Goal: Find contact information: Find contact information

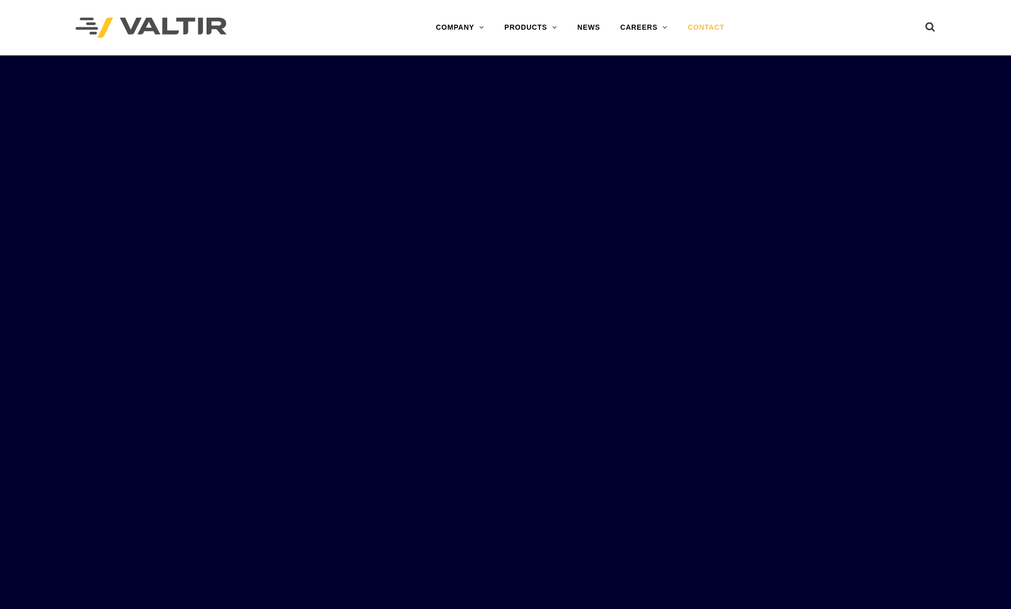
click at [707, 29] on link "CONTACT" at bounding box center [705, 28] width 57 height 20
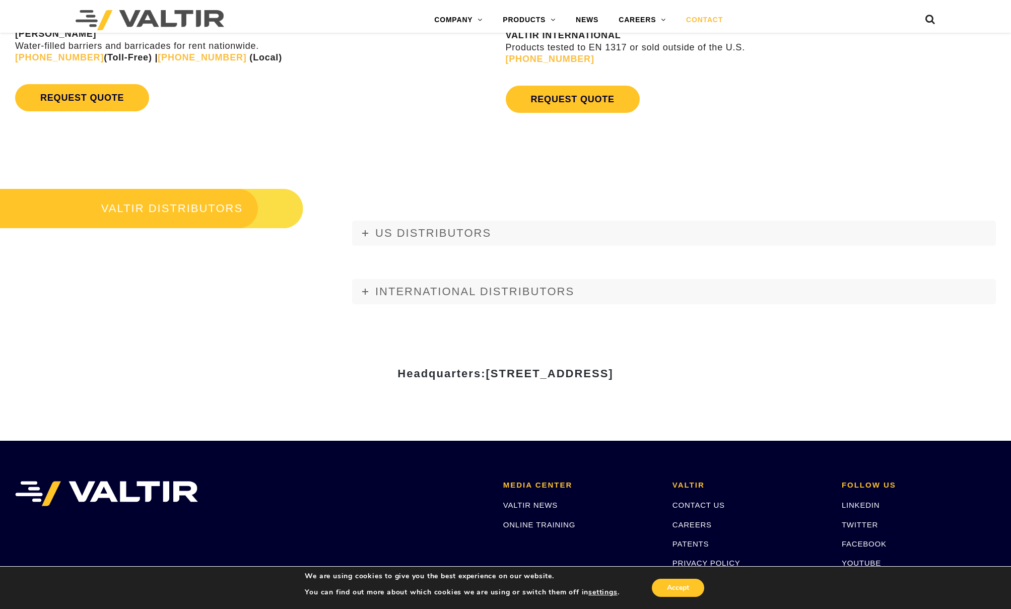
scroll to position [1234, 0]
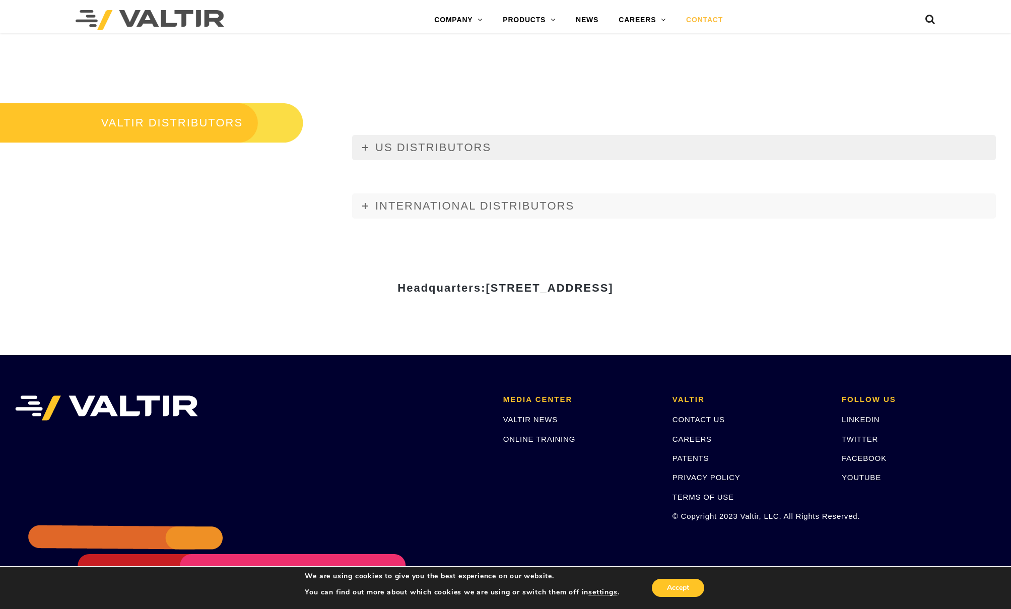
click at [372, 151] on link "US DISTRIBUTORS" at bounding box center [673, 147] width 643 height 25
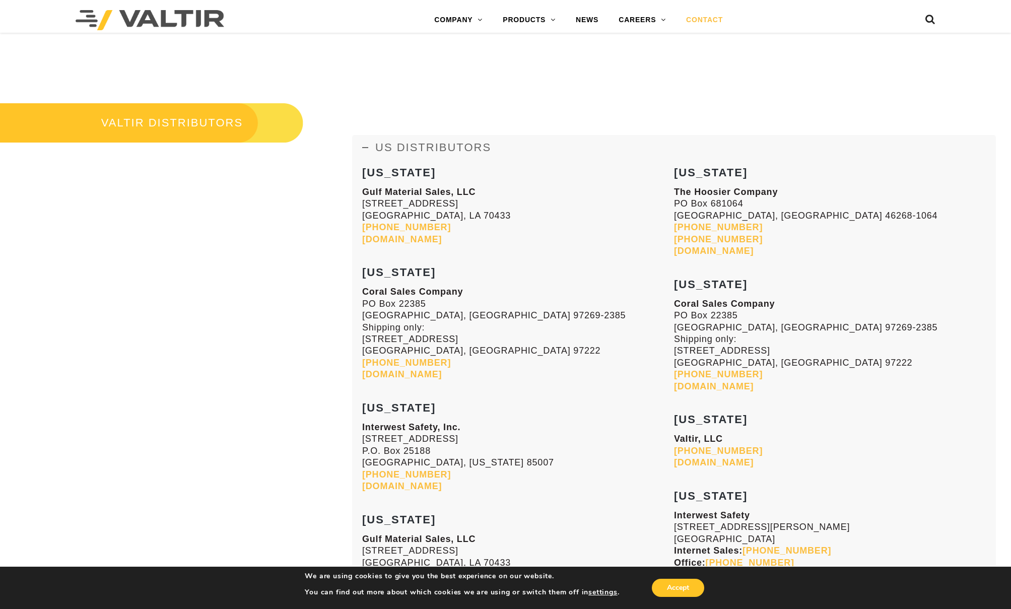
click at [372, 151] on link "US DISTRIBUTORS" at bounding box center [673, 147] width 643 height 25
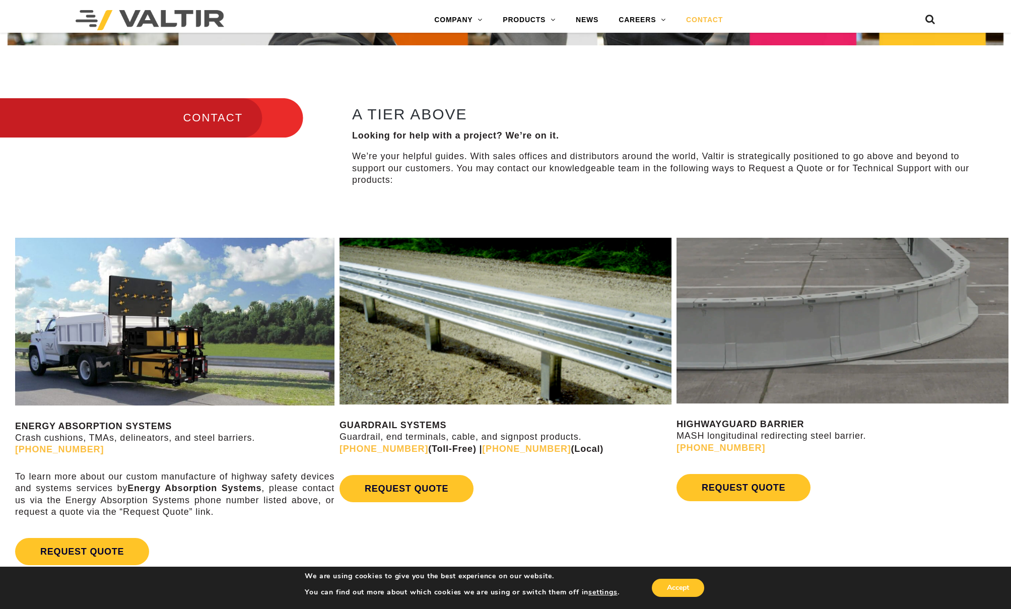
scroll to position [81, 0]
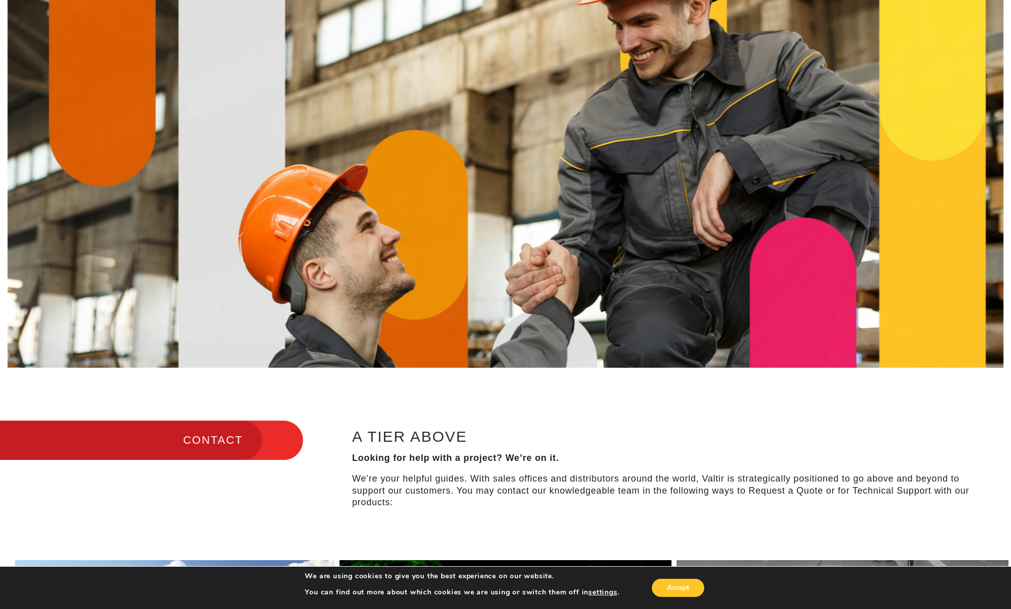
scroll to position [1234, 0]
